Goal: Find specific page/section: Find specific page/section

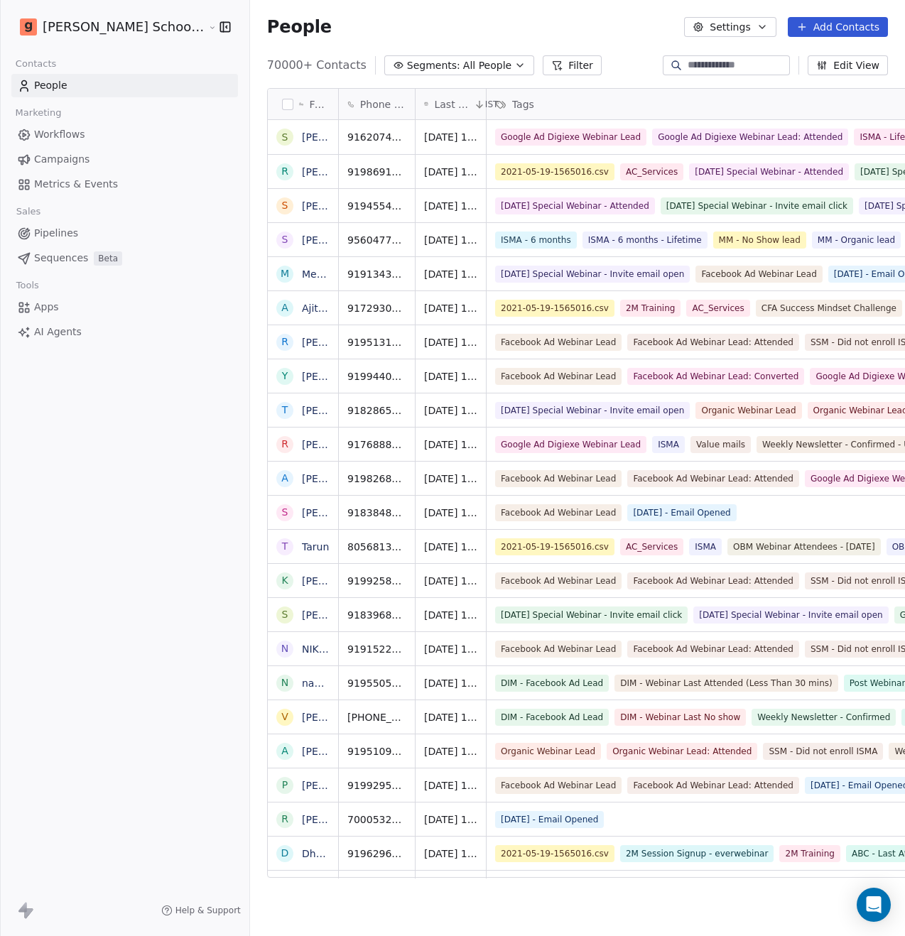
scroll to position [813, 690]
click at [721, 63] on input at bounding box center [737, 65] width 99 height 14
click at [337, 102] on div at bounding box center [339, 104] width 4 height 31
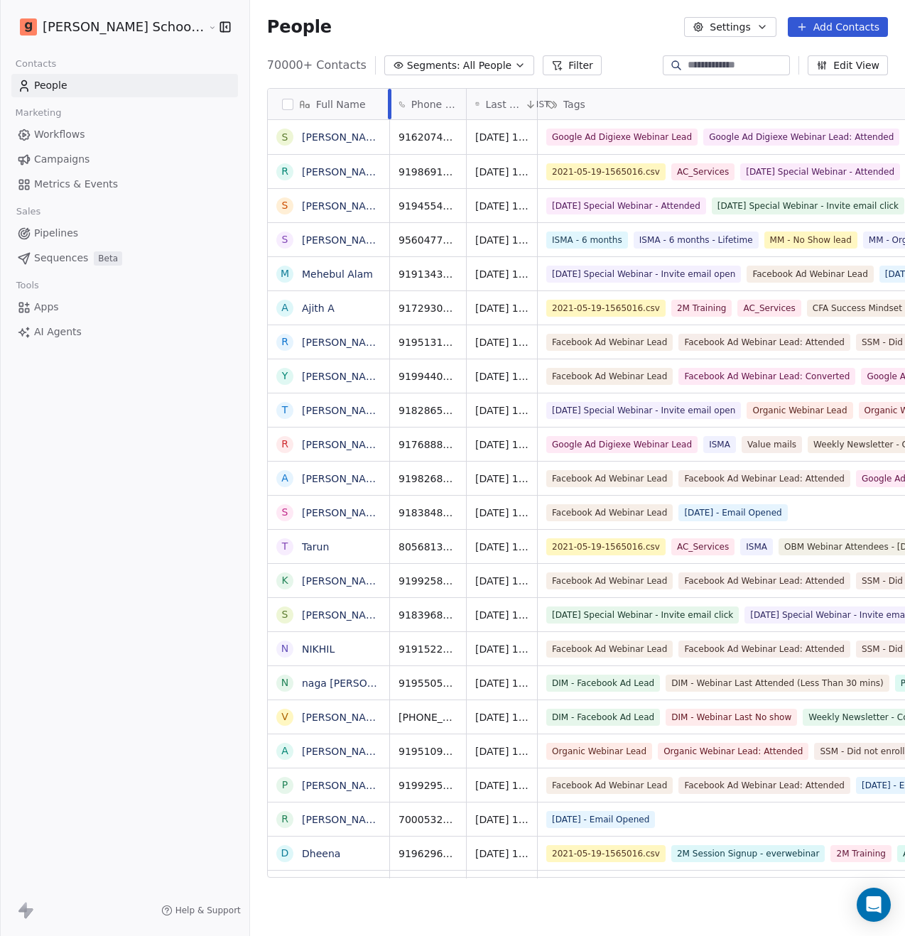
drag, startPoint x: 292, startPoint y: 107, endPoint x: 343, endPoint y: 109, distance: 51.2
click at [388, 109] on div at bounding box center [390, 104] width 4 height 31
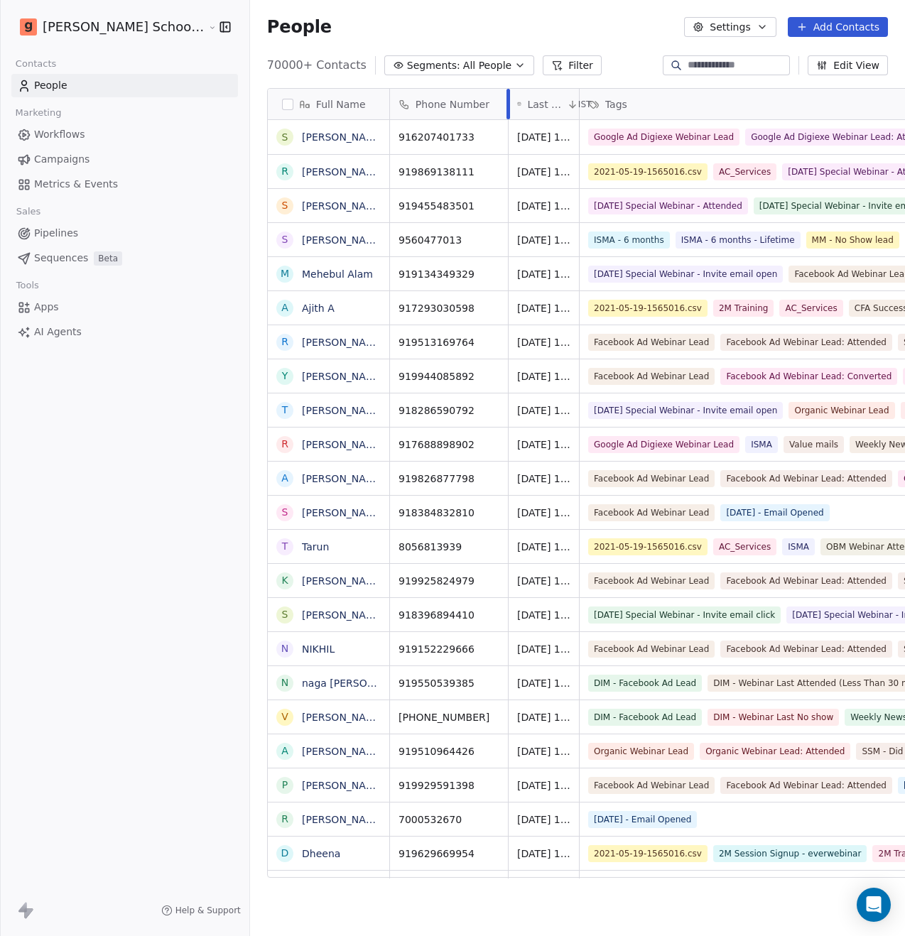
drag, startPoint x: 418, startPoint y: 102, endPoint x: 460, endPoint y: 106, distance: 42.1
click at [506, 106] on div at bounding box center [508, 104] width 4 height 31
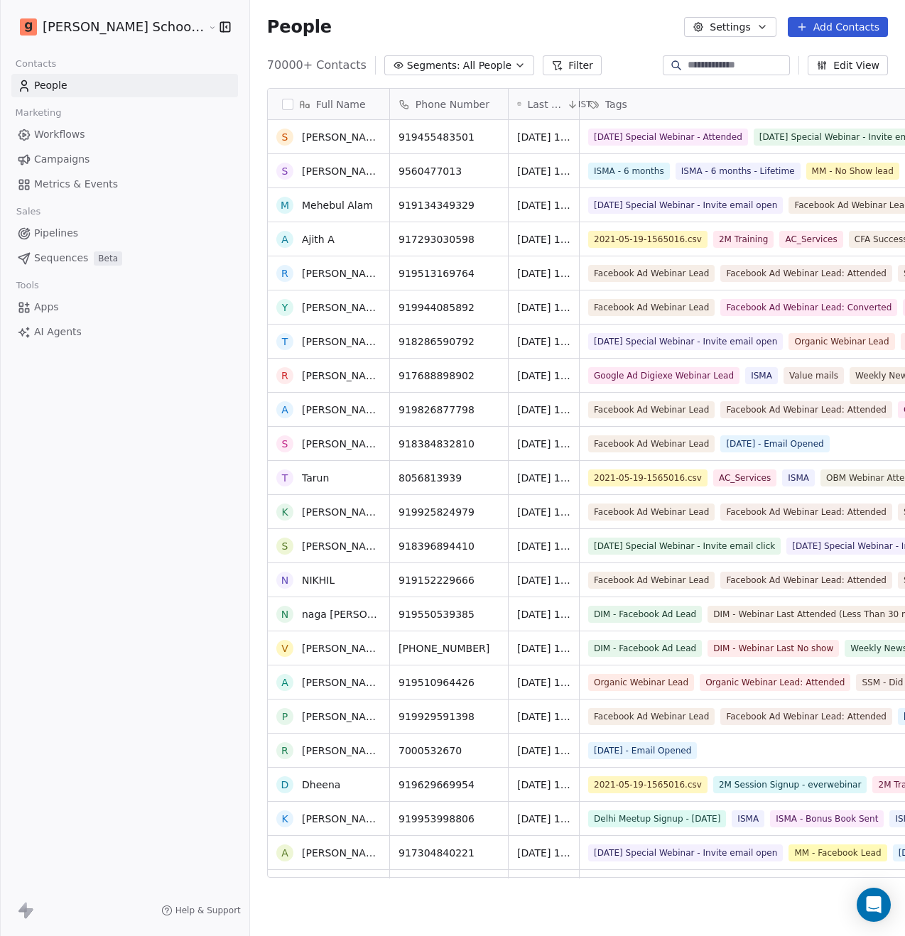
scroll to position [0, 0]
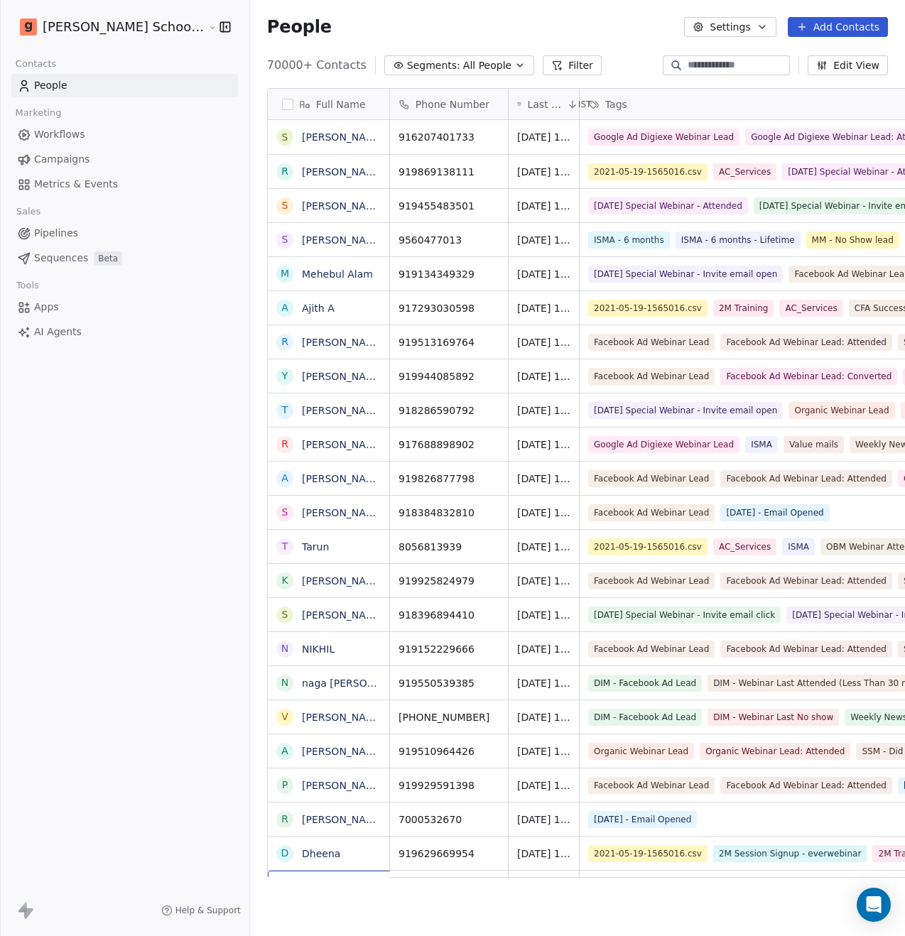
click at [736, 69] on input at bounding box center [737, 65] width 99 height 14
paste input "**********"
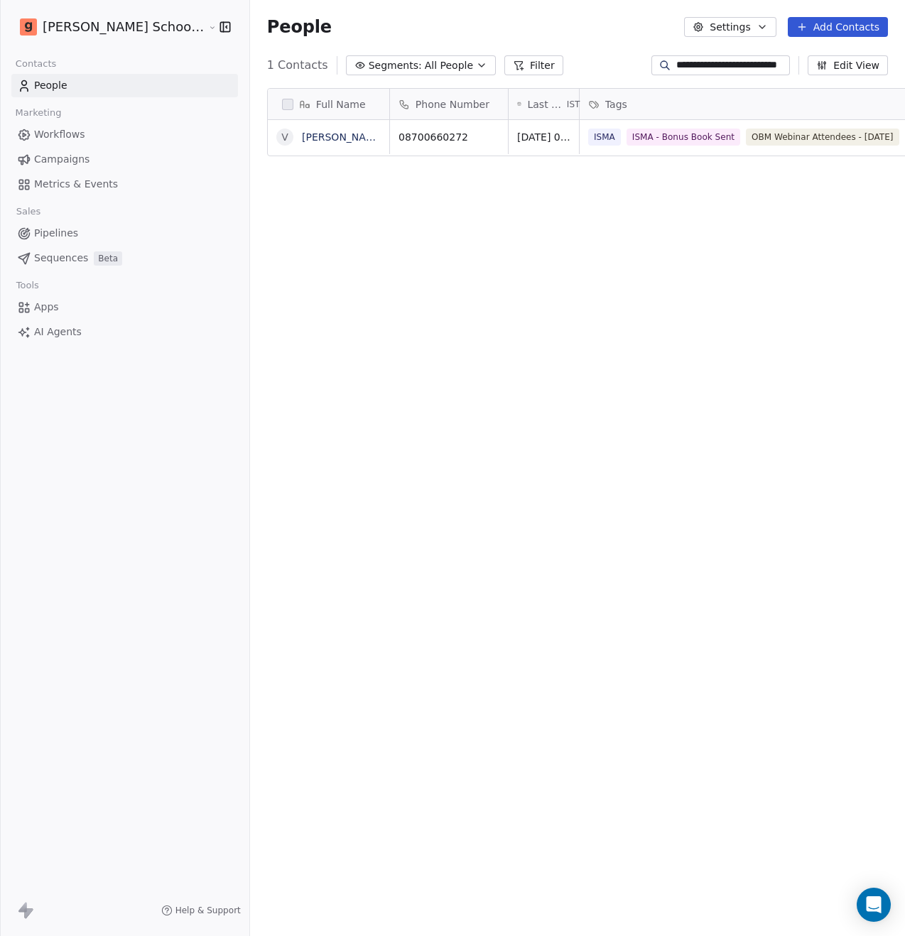
scroll to position [813, 690]
type input "**********"
click at [302, 136] on link "[PERSON_NAME]" at bounding box center [343, 136] width 82 height 11
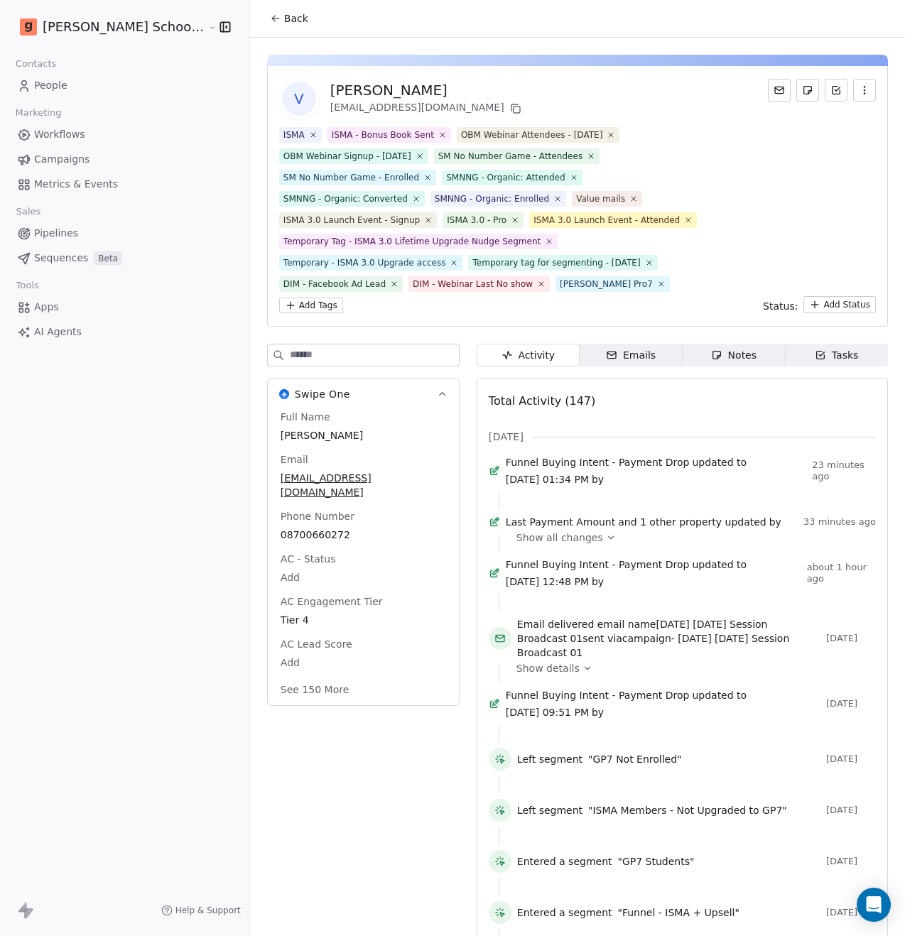
click at [606, 533] on icon at bounding box center [611, 538] width 10 height 10
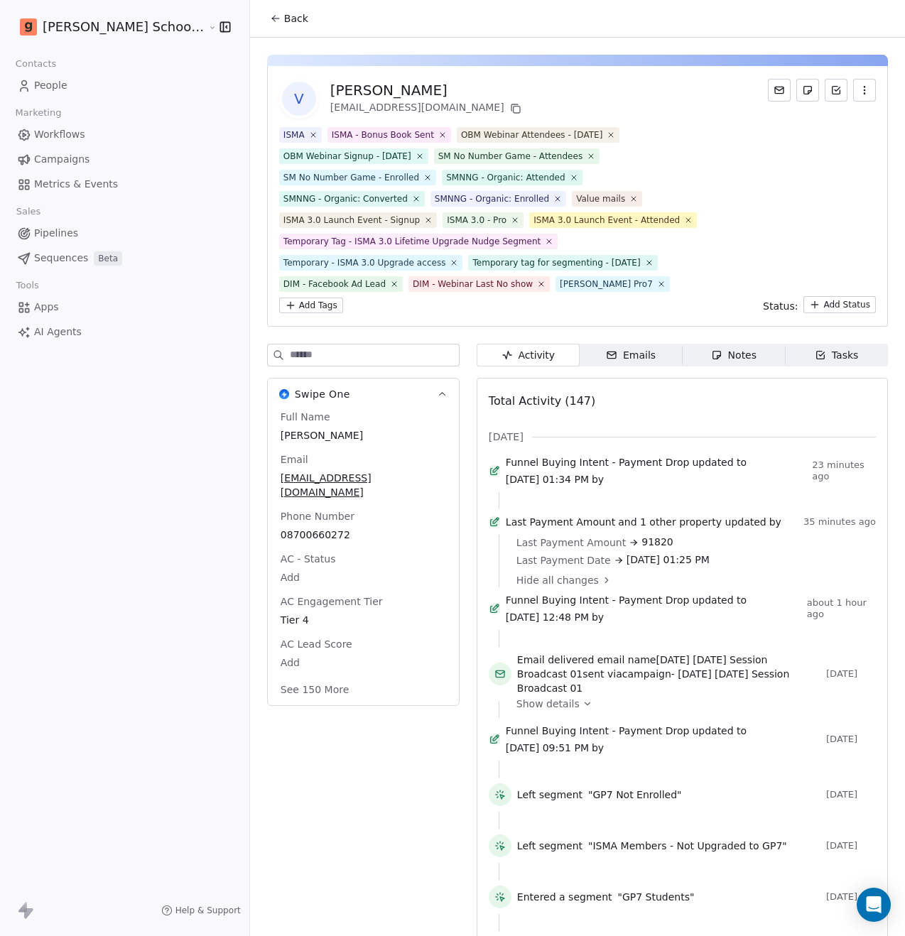
click at [683, 515] on span "and 1 other property updated" at bounding box center [692, 522] width 148 height 14
